Goal: Task Accomplishment & Management: Manage account settings

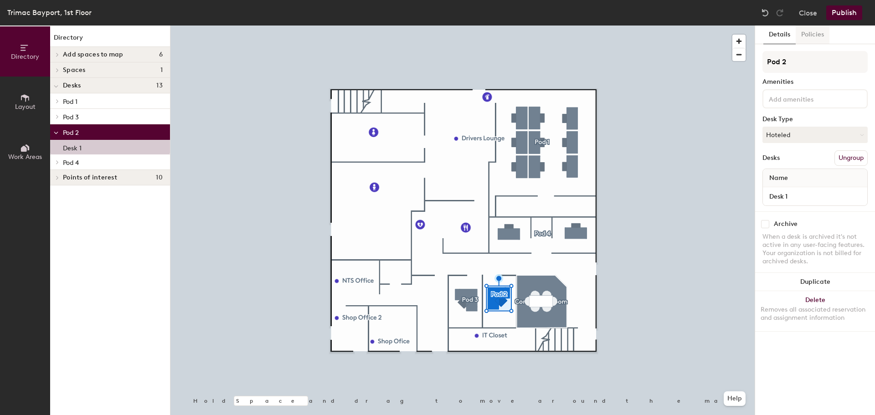
click at [819, 31] on button "Policies" at bounding box center [813, 35] width 34 height 19
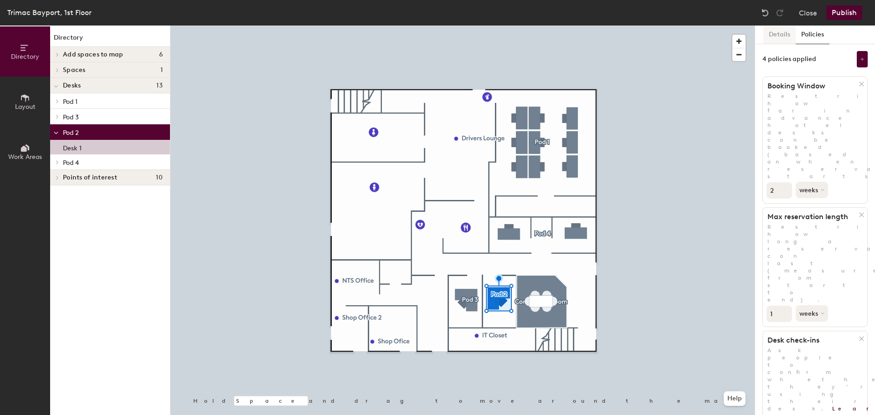
click at [776, 36] on button "Details" at bounding box center [780, 35] width 32 height 19
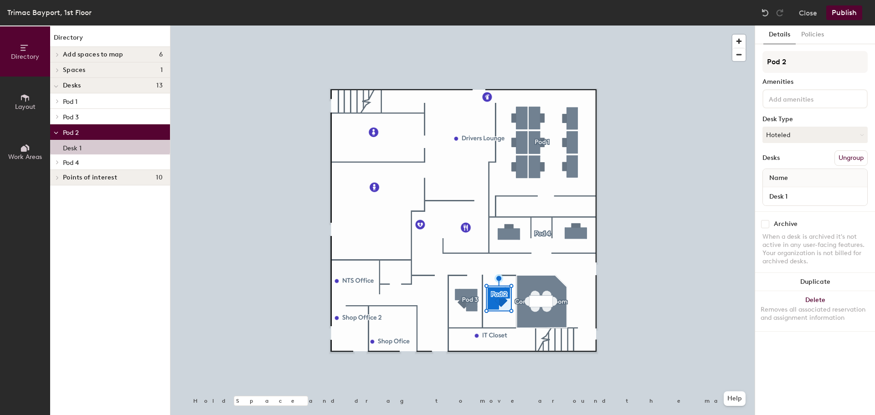
click at [787, 94] on input at bounding box center [808, 98] width 82 height 11
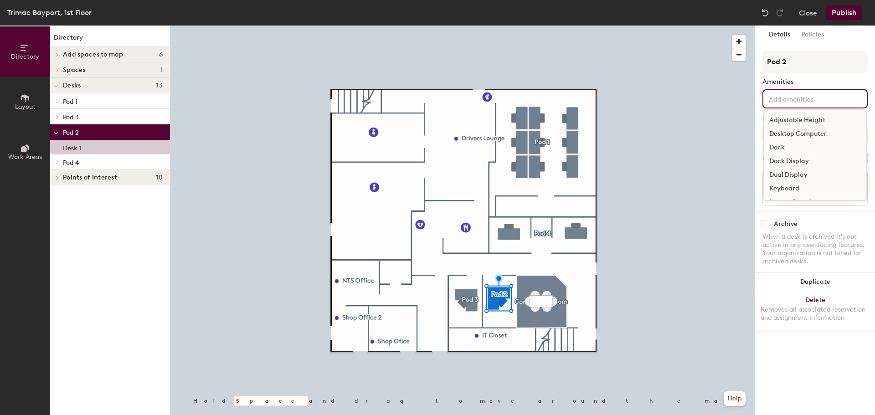
click at [788, 93] on div "Adjustable Height Desktop Computer Dock Dock Display Dual Display Keyboard Lapt…" at bounding box center [815, 98] width 105 height 19
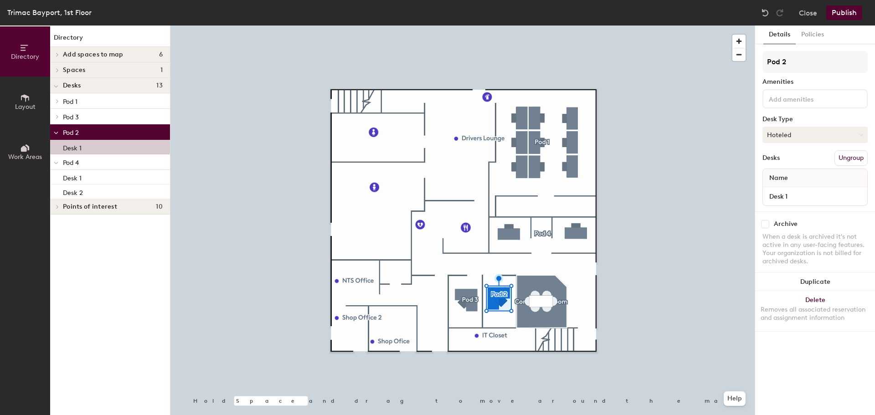
click at [861, 135] on icon at bounding box center [861, 135] width 4 height 4
click at [789, 163] on div "Assigned" at bounding box center [808, 163] width 91 height 14
click at [792, 177] on span "Name" at bounding box center [779, 178] width 28 height 16
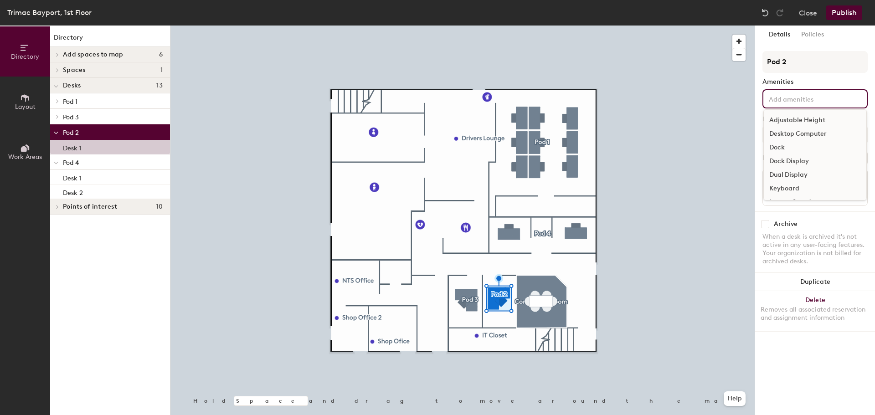
click at [805, 102] on input at bounding box center [808, 98] width 82 height 11
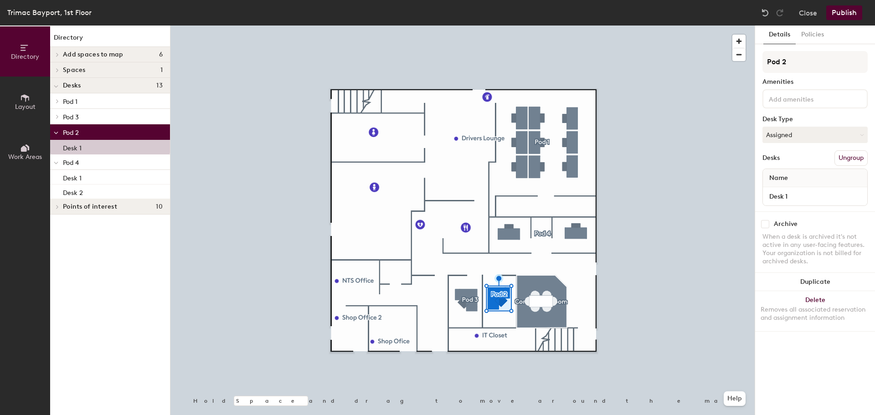
click at [800, 181] on div "Name" at bounding box center [815, 178] width 104 height 18
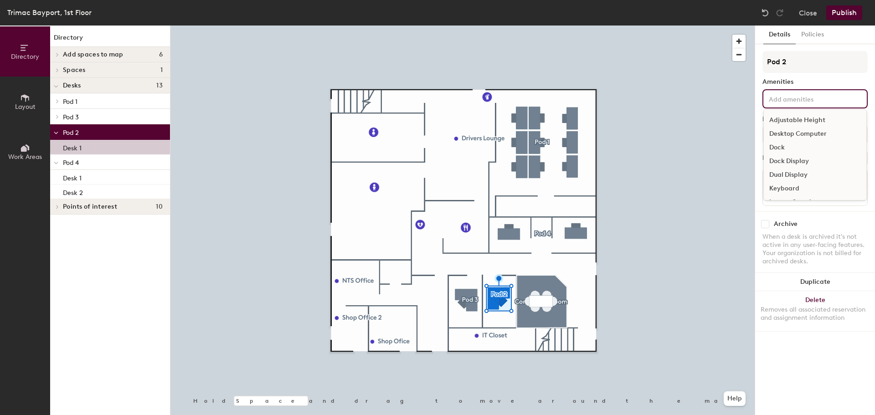
click at [804, 99] on input at bounding box center [808, 98] width 82 height 11
click at [804, 98] on input at bounding box center [808, 98] width 82 height 11
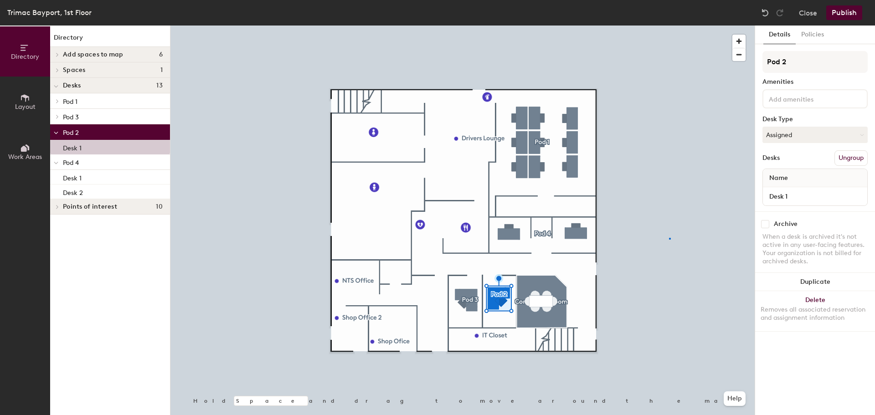
click at [670, 26] on div at bounding box center [462, 26] width 584 height 0
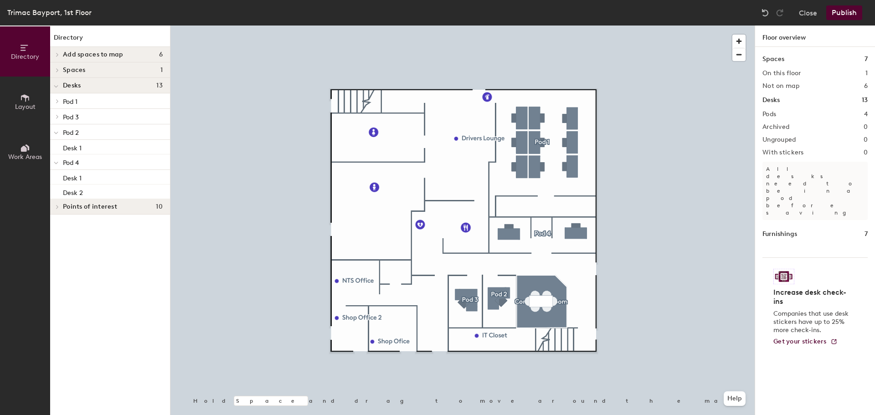
click at [29, 101] on icon at bounding box center [25, 98] width 10 height 10
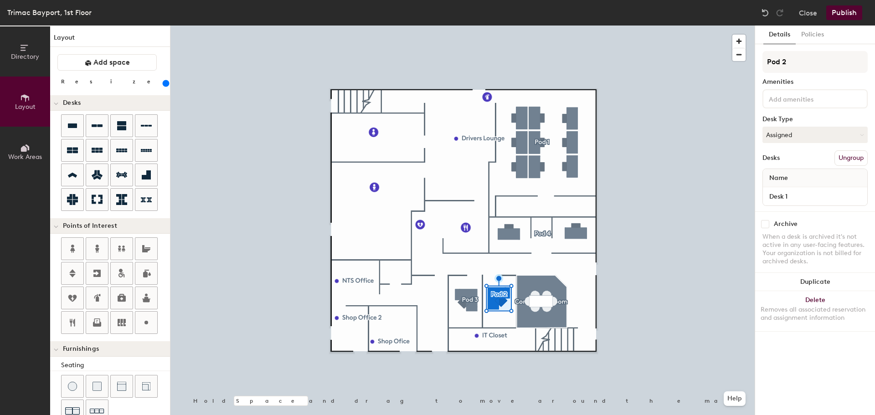
click at [840, 14] on button "Publish" at bounding box center [844, 12] width 36 height 15
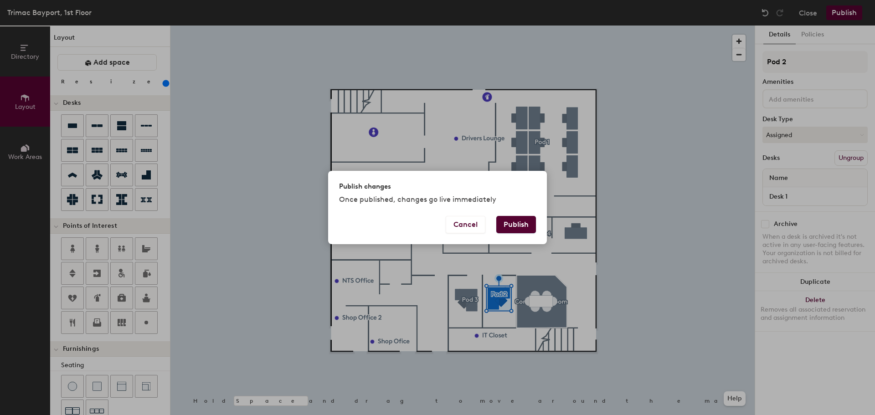
click at [515, 227] on button "Publish" at bounding box center [516, 224] width 40 height 17
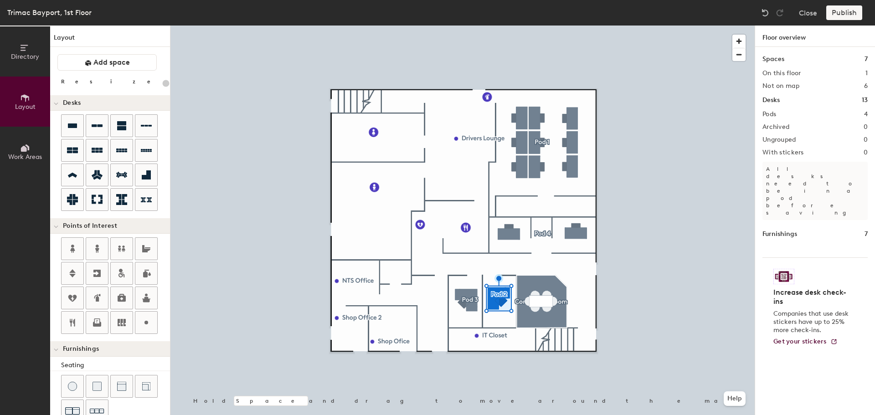
type input "20"
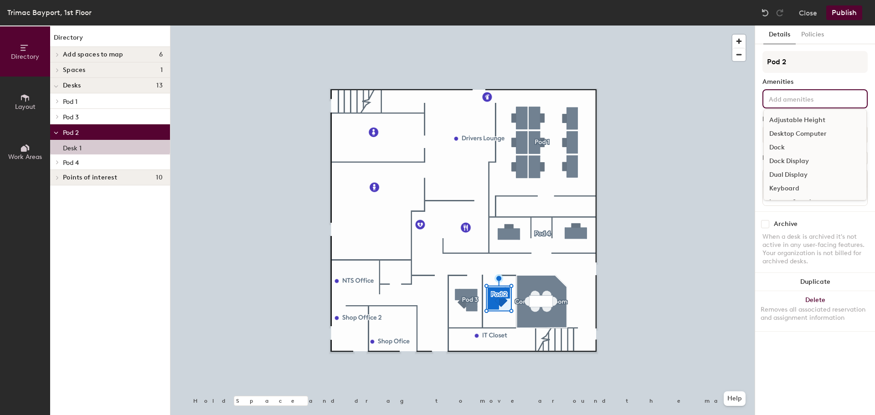
click at [807, 102] on input at bounding box center [808, 98] width 82 height 11
click at [807, 99] on input at bounding box center [808, 98] width 82 height 11
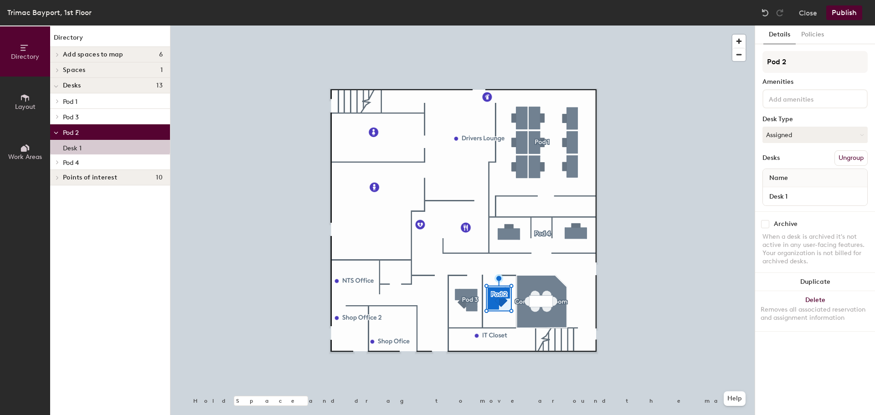
click at [698, 26] on div at bounding box center [462, 26] width 584 height 0
click at [808, 174] on div "Name" at bounding box center [815, 178] width 104 height 18
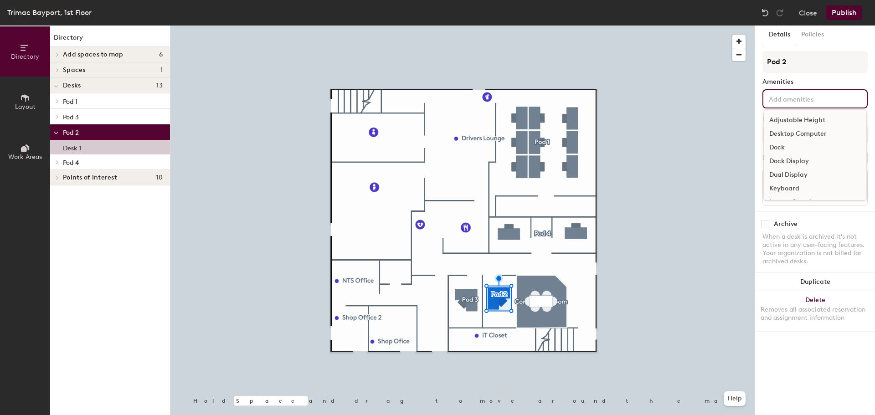
click at [791, 104] on div "Adjustable Height Desktop Computer Dock Dock Display Dual Display Keyboard Lapt…" at bounding box center [815, 98] width 105 height 19
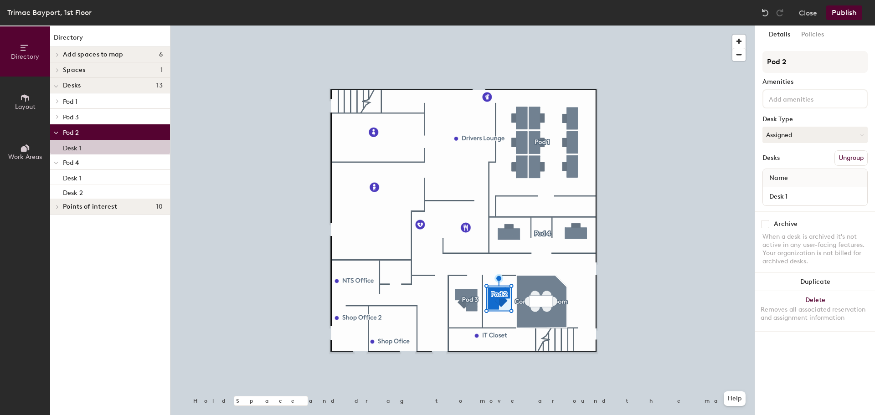
click at [851, 159] on button "Ungroup" at bounding box center [851, 157] width 33 height 15
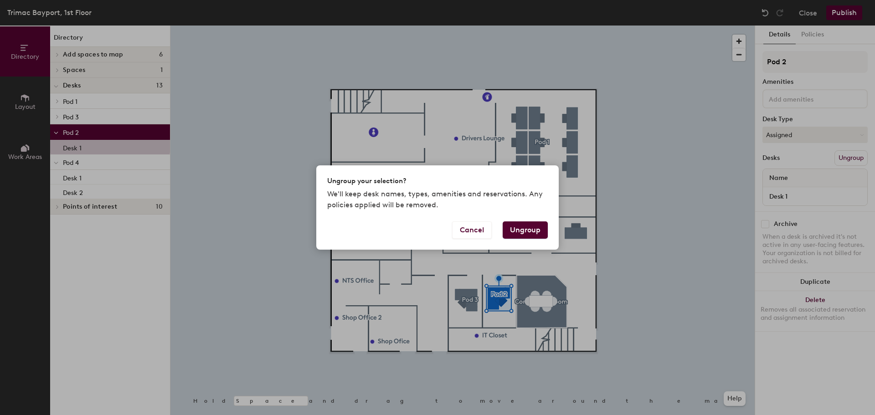
click at [522, 226] on button "Ungroup" at bounding box center [525, 230] width 45 height 17
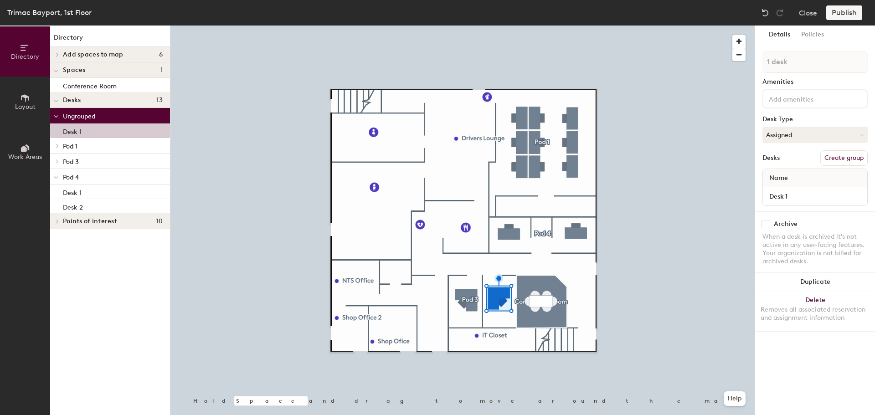
click at [24, 98] on icon at bounding box center [25, 98] width 10 height 10
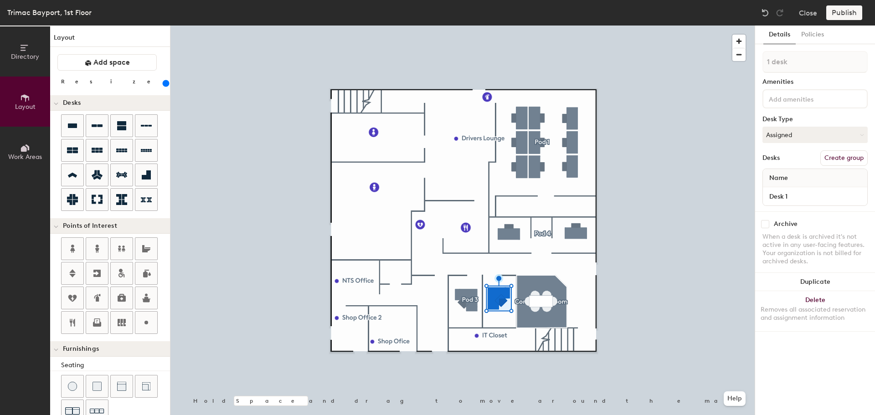
drag, startPoint x: 28, startPoint y: 56, endPoint x: 37, endPoint y: 54, distance: 9.0
click at [33, 55] on span "Directory" at bounding box center [25, 57] width 28 height 8
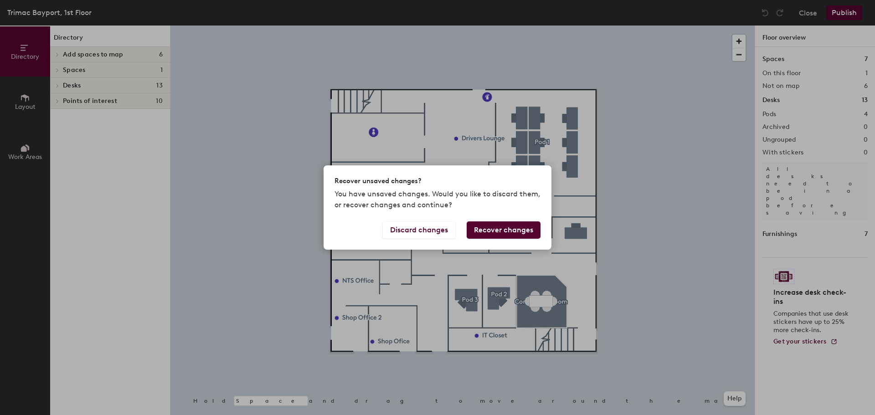
drag, startPoint x: 424, startPoint y: 229, endPoint x: 489, endPoint y: 232, distance: 65.2
click at [487, 232] on div "Discard changes Recover changes" at bounding box center [438, 236] width 228 height 28
click at [415, 229] on button "Discard changes" at bounding box center [418, 230] width 73 height 17
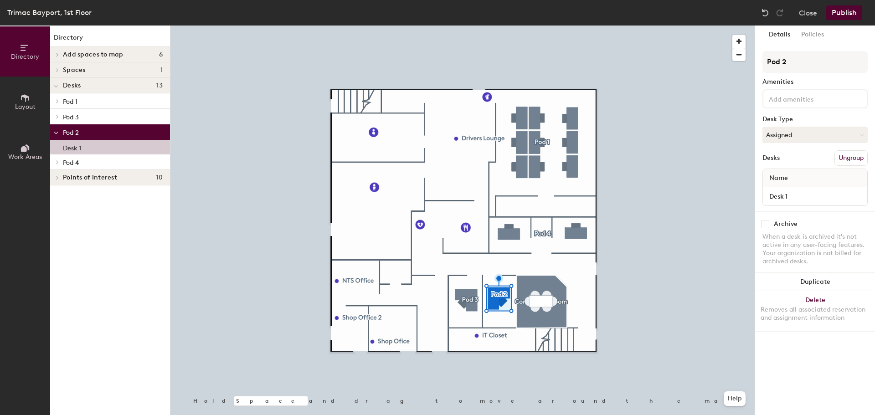
drag, startPoint x: 794, startPoint y: 190, endPoint x: 825, endPoint y: 183, distance: 31.3
click at [795, 189] on div "Desk 1" at bounding box center [815, 196] width 104 height 18
click at [798, 99] on input at bounding box center [808, 98] width 82 height 11
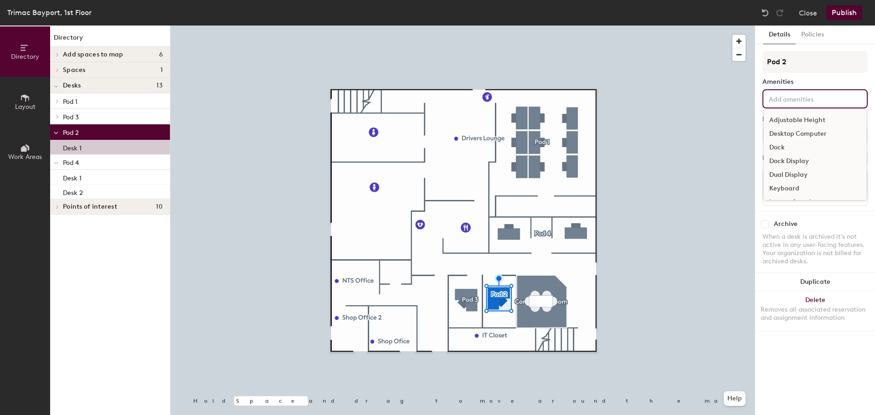
click at [798, 99] on input at bounding box center [808, 98] width 82 height 11
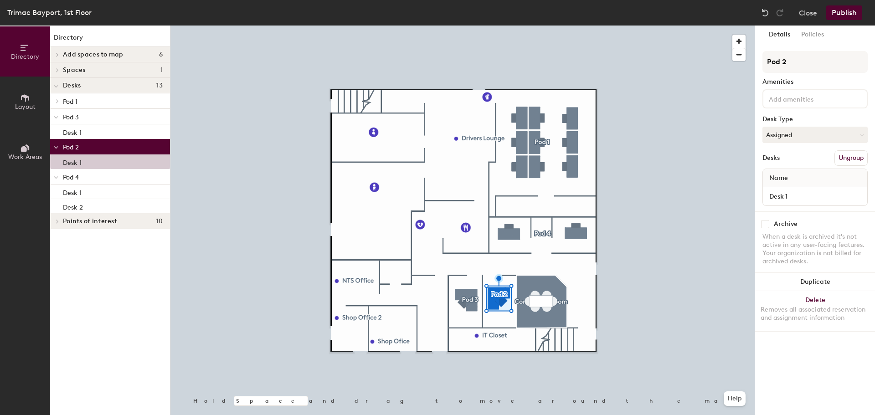
click at [57, 148] on icon at bounding box center [56, 148] width 5 height 4
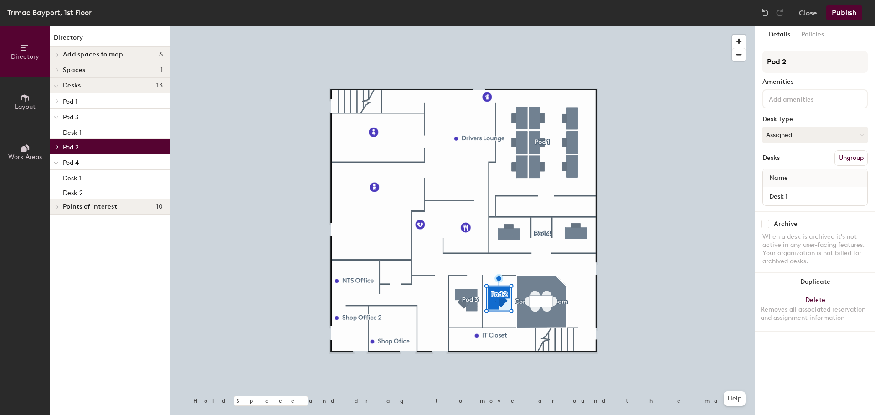
click at [57, 148] on icon at bounding box center [58, 147] width 2 height 4
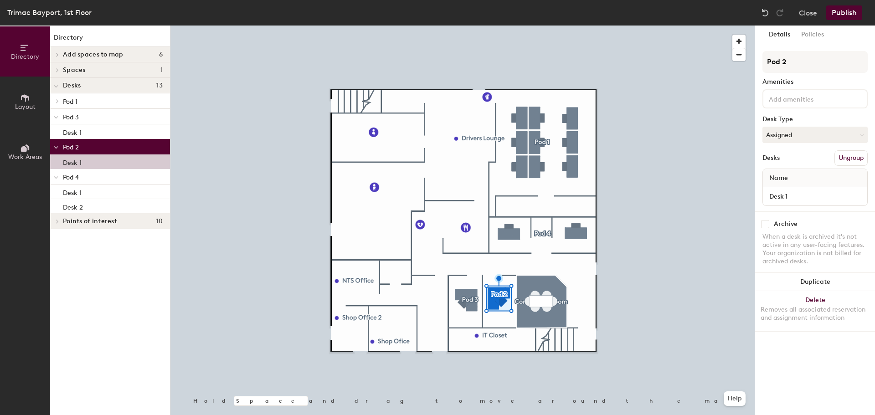
click at [138, 155] on div "Desk 1" at bounding box center [110, 162] width 120 height 15
click at [125, 166] on div "Desk 1" at bounding box center [110, 162] width 120 height 15
click at [806, 33] on button "Policies" at bounding box center [813, 35] width 34 height 19
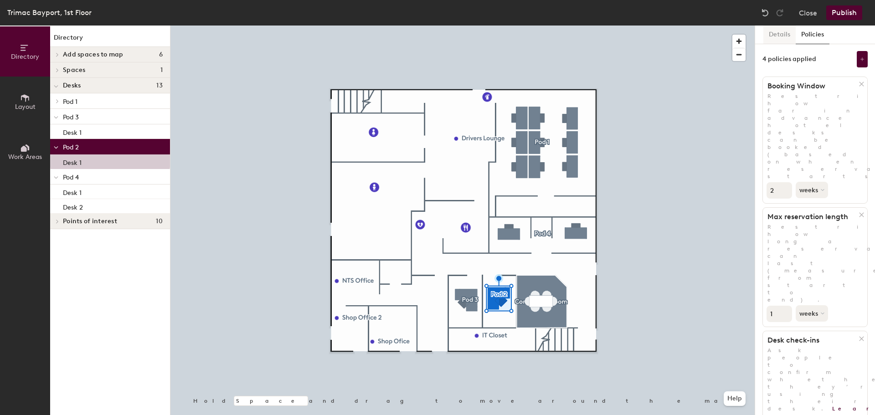
click at [786, 33] on button "Details" at bounding box center [780, 35] width 32 height 19
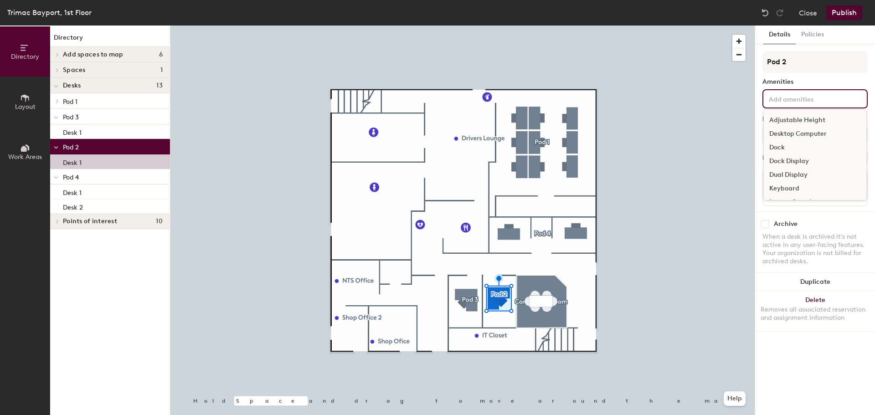
click at [789, 100] on input at bounding box center [808, 98] width 82 height 11
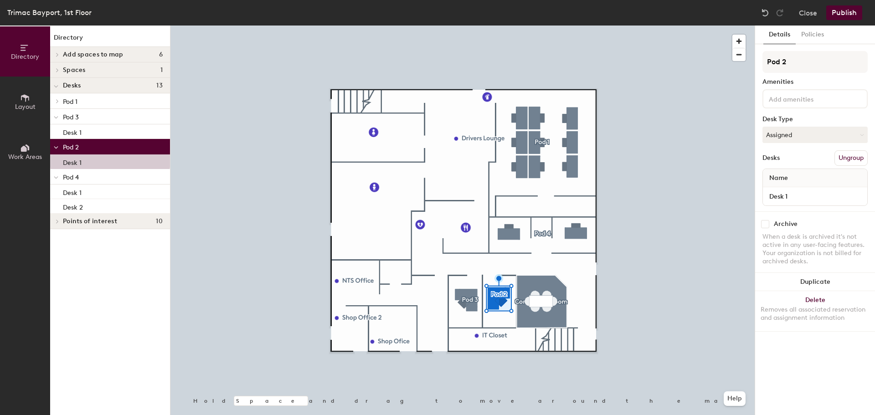
click at [799, 176] on div "Name" at bounding box center [815, 178] width 104 height 18
click at [799, 193] on input "Desk 1" at bounding box center [815, 196] width 101 height 13
click at [800, 193] on input "Desk 1" at bounding box center [815, 196] width 101 height 13
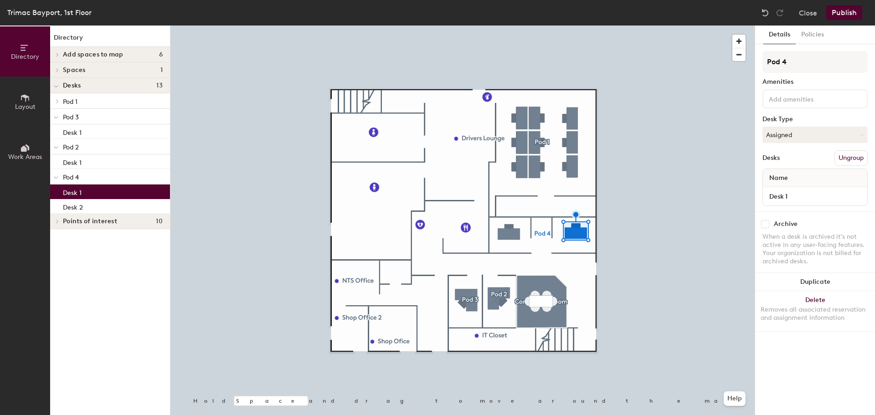
click at [537, 26] on div at bounding box center [462, 26] width 584 height 0
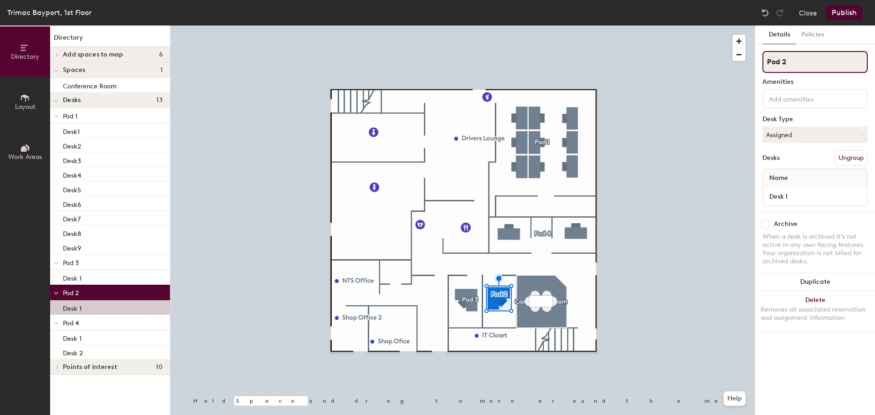
click at [699, 63] on div "Directory Layout Work Areas Directory Add spaces to map 6 Closet Kitchen NTS Of…" at bounding box center [437, 221] width 875 height 390
drag, startPoint x: 790, startPoint y: 65, endPoint x: 777, endPoint y: 190, distance: 125.2
click at [570, 26] on div at bounding box center [462, 26] width 584 height 0
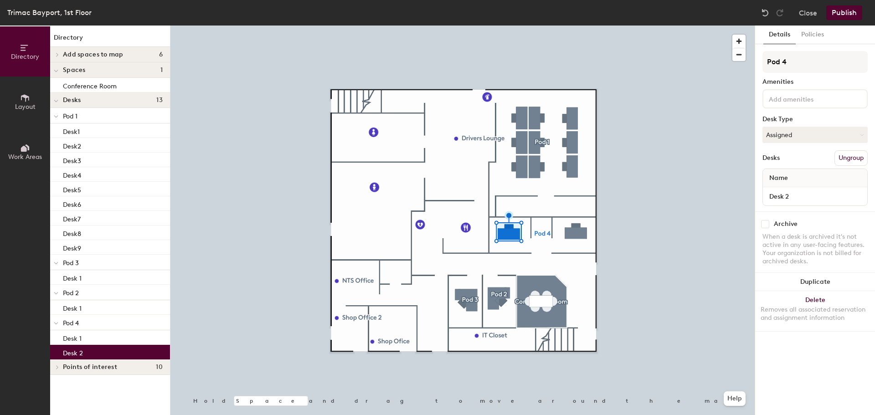
click at [537, 26] on div at bounding box center [462, 26] width 584 height 0
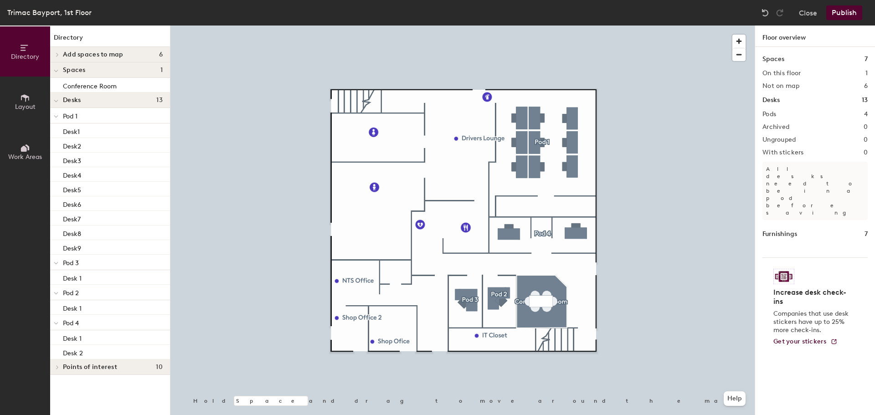
click at [684, 26] on div at bounding box center [462, 26] width 584 height 0
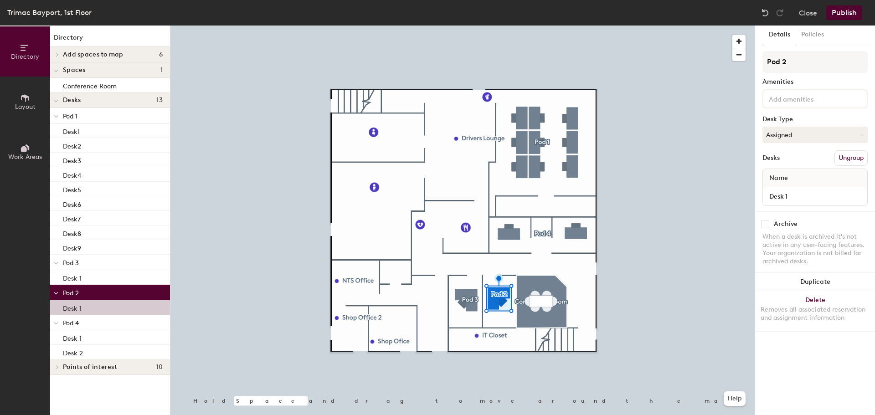
click at [801, 174] on div "Name" at bounding box center [815, 178] width 104 height 18
click at [724, 26] on div at bounding box center [462, 26] width 584 height 0
